Goal: Information Seeking & Learning: Learn about a topic

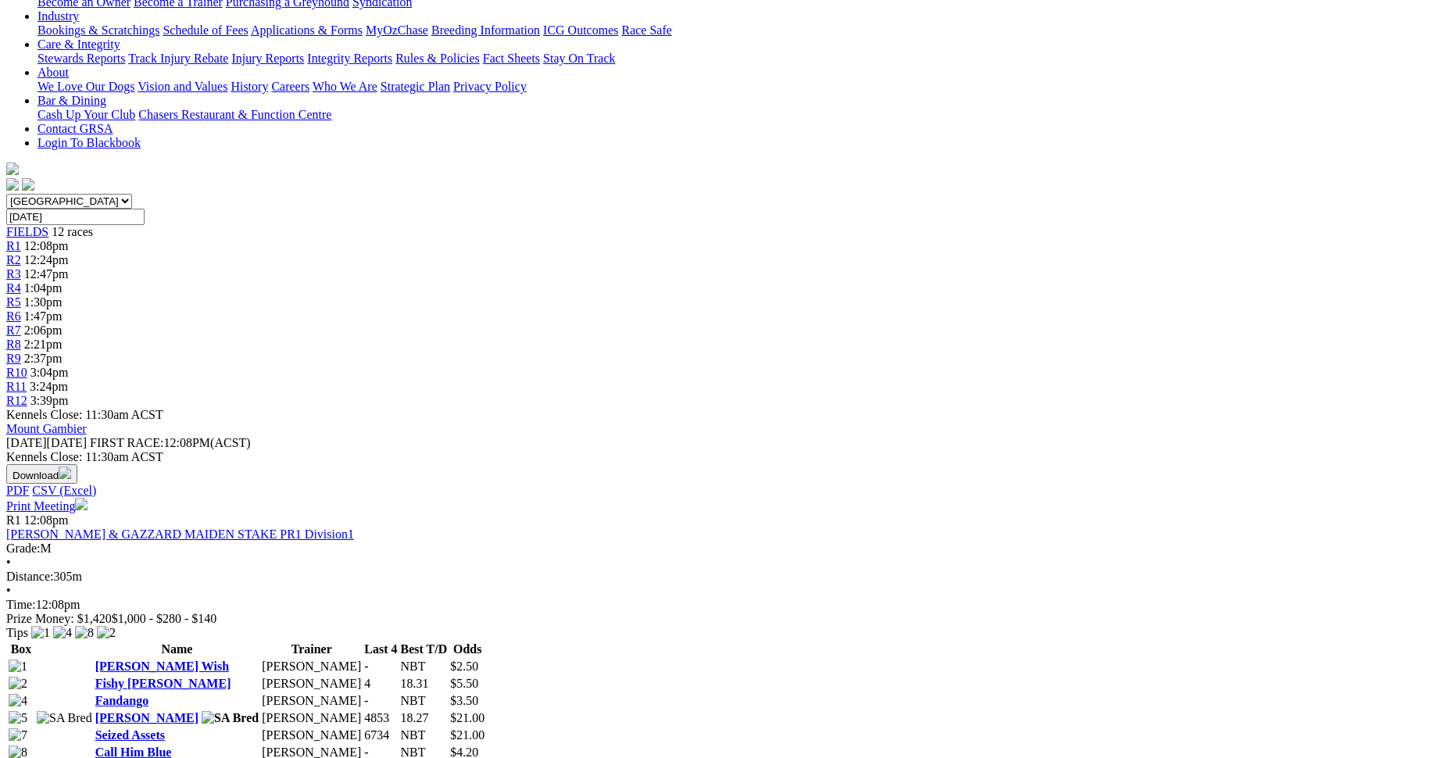
scroll to position [291, 0]
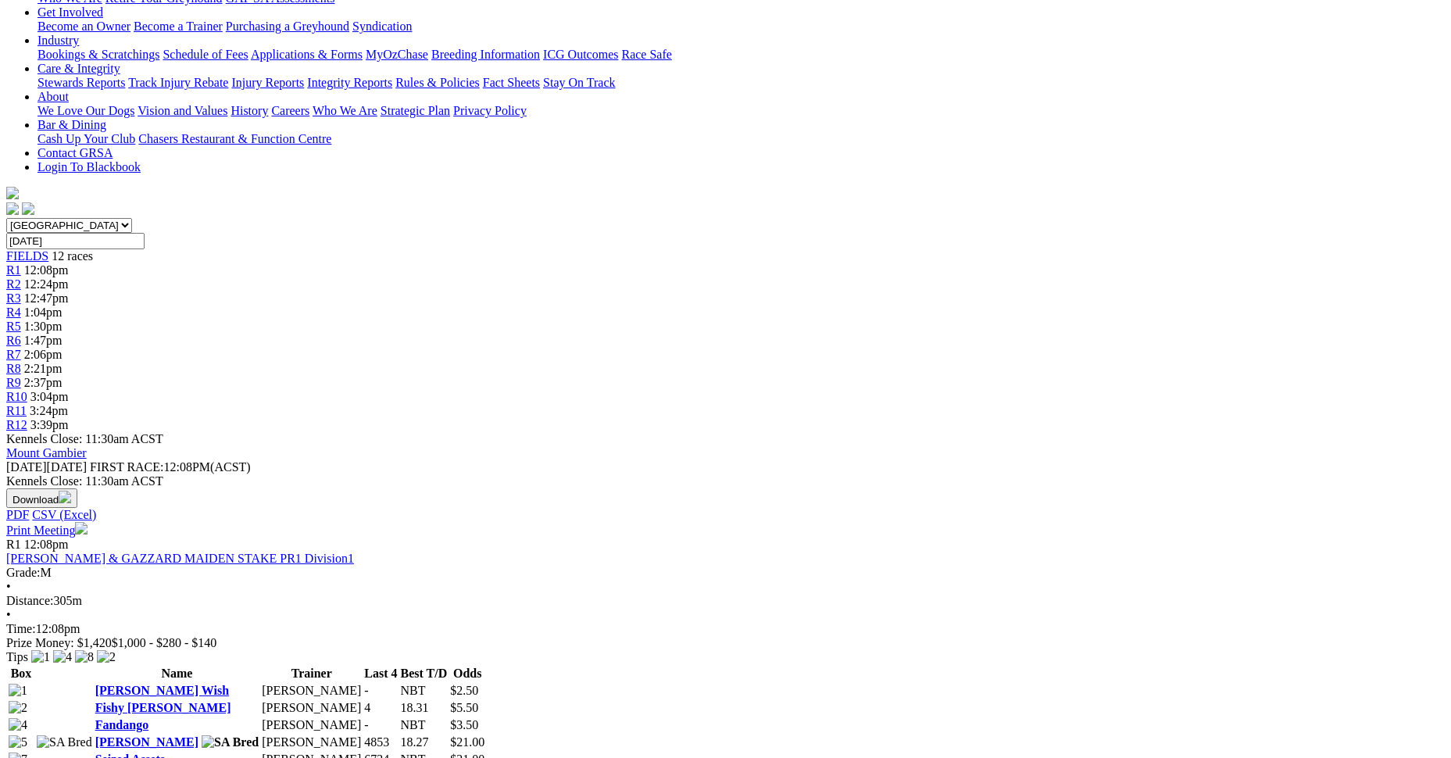
click at [148, 718] on link "Fandango" at bounding box center [121, 724] width 53 height 13
